Goal: Task Accomplishment & Management: Use online tool/utility

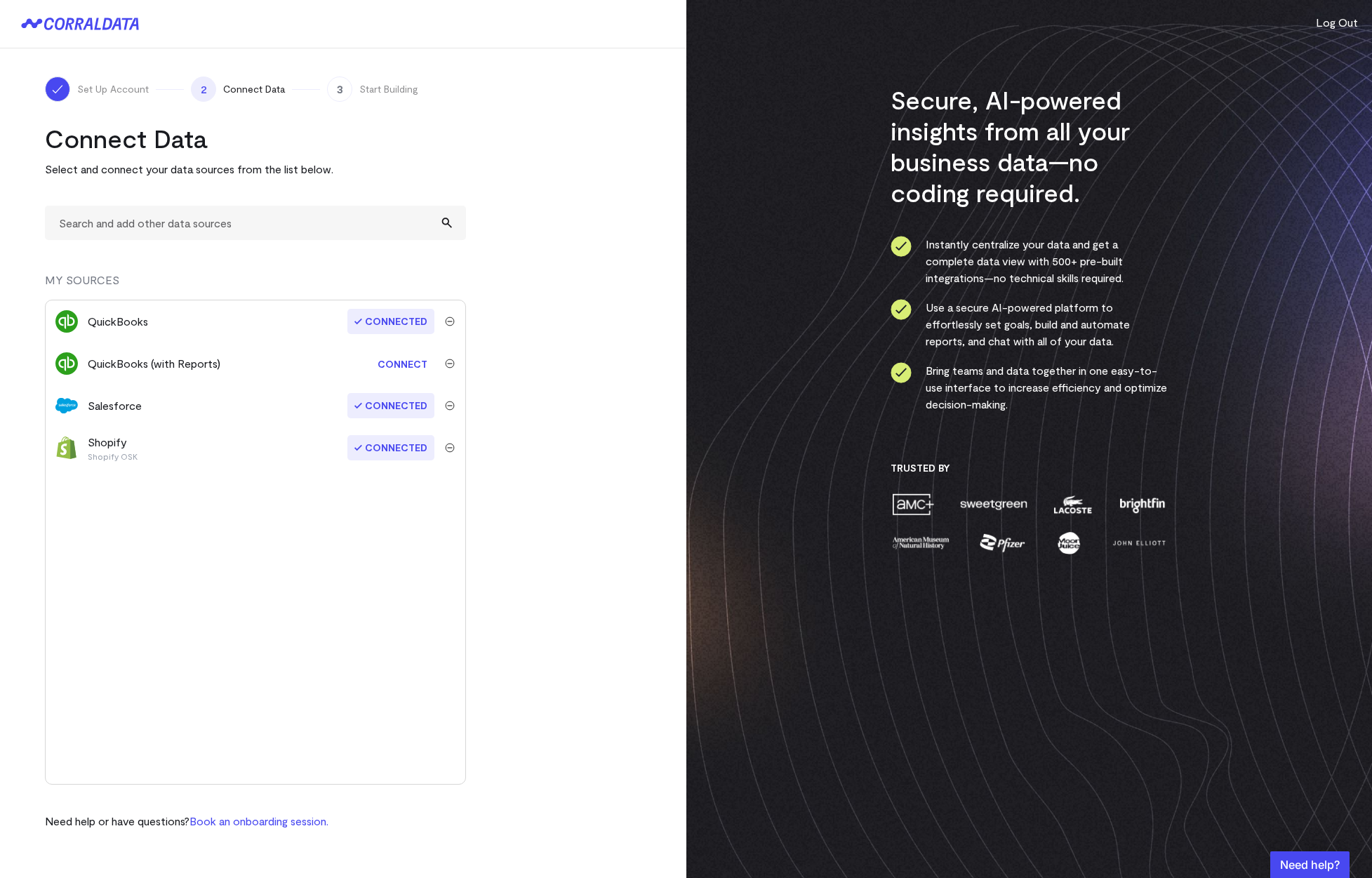
click at [405, 367] on link "Connect" at bounding box center [402, 364] width 64 height 26
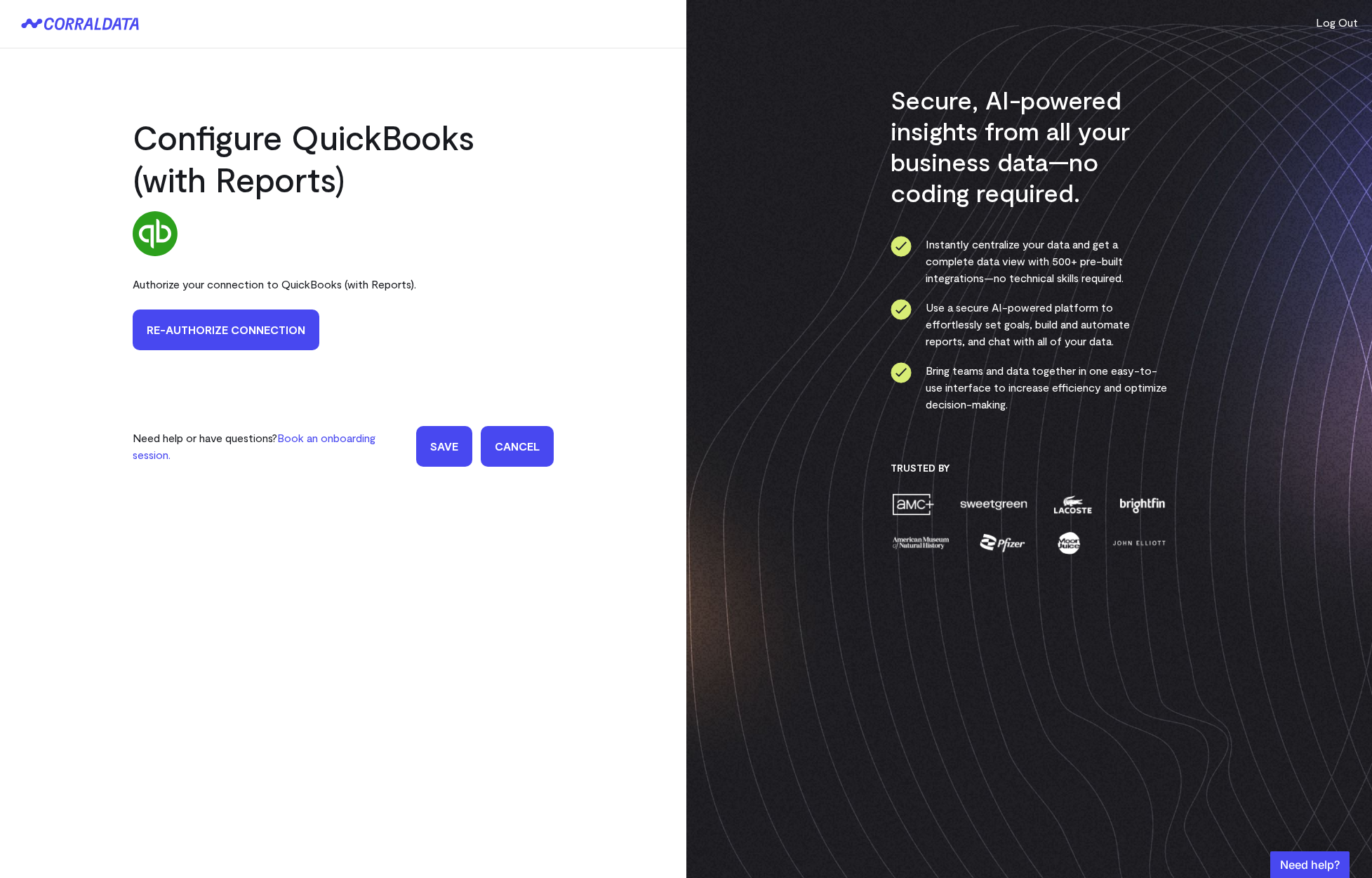
click at [232, 328] on link "Re-authorize Connection" at bounding box center [226, 330] width 186 height 41
